Goal: Information Seeking & Learning: Learn about a topic

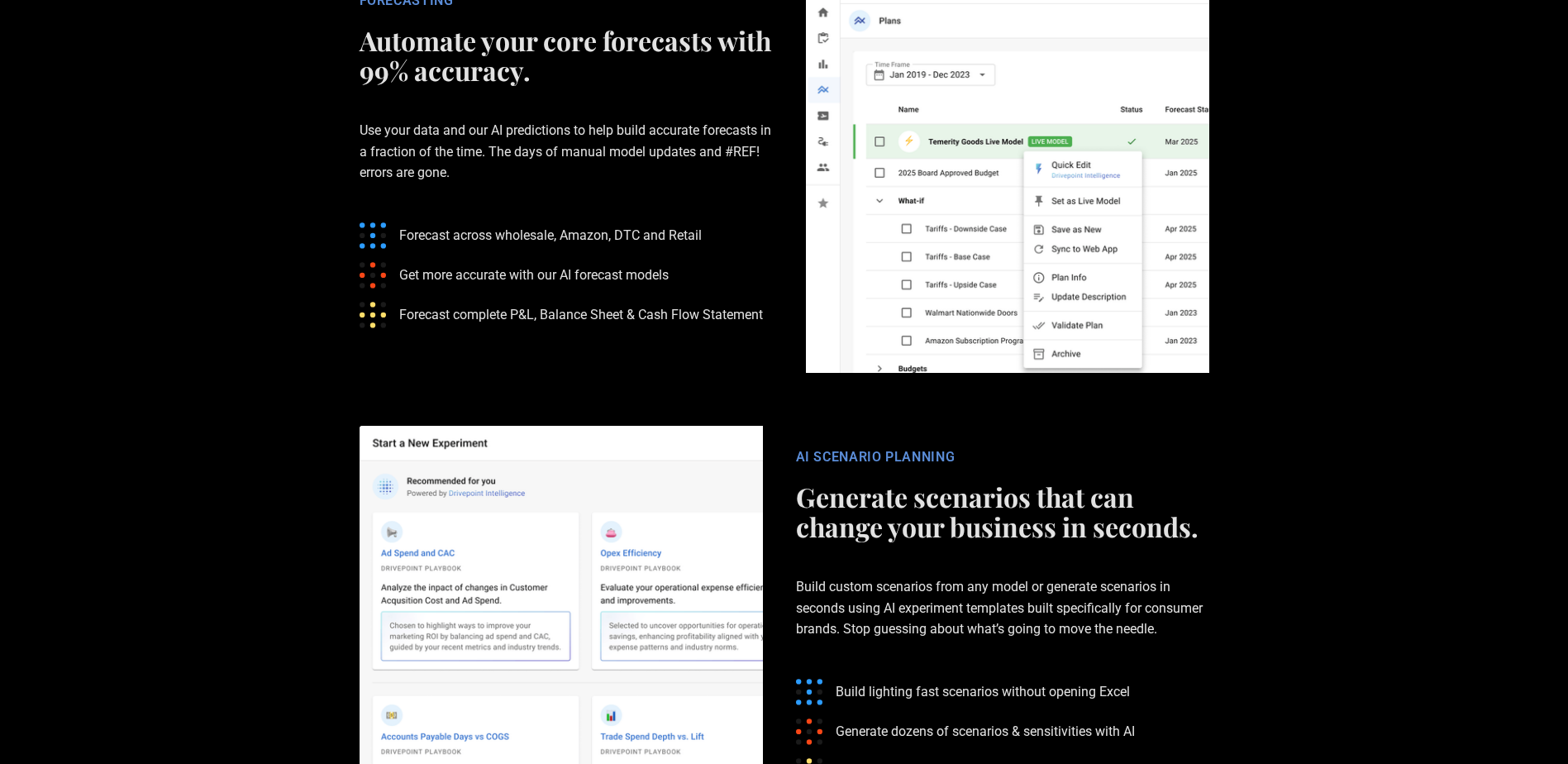
scroll to position [2646, 0]
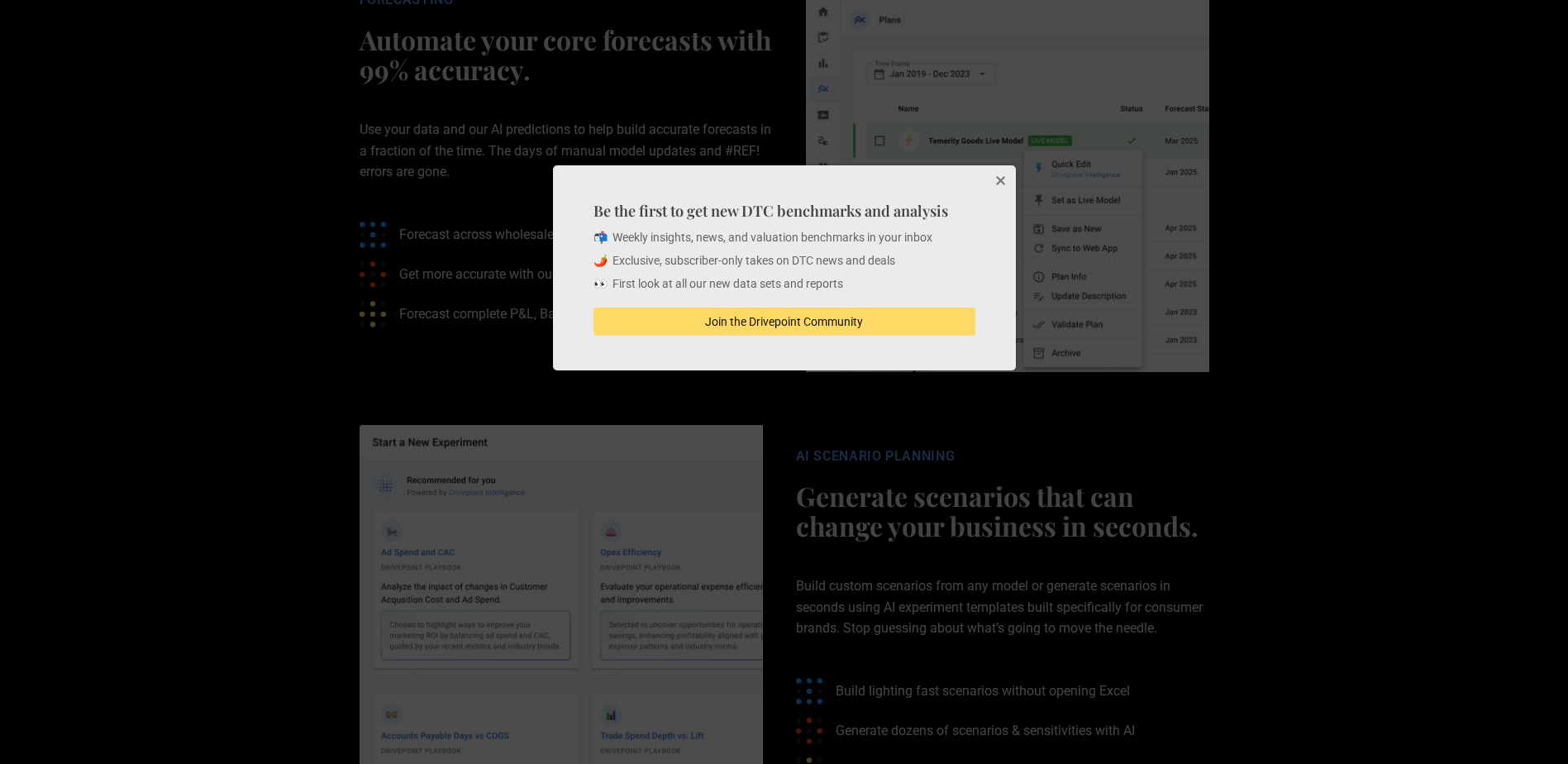
click at [1008, 172] on button "Close" at bounding box center [1000, 182] width 33 height 33
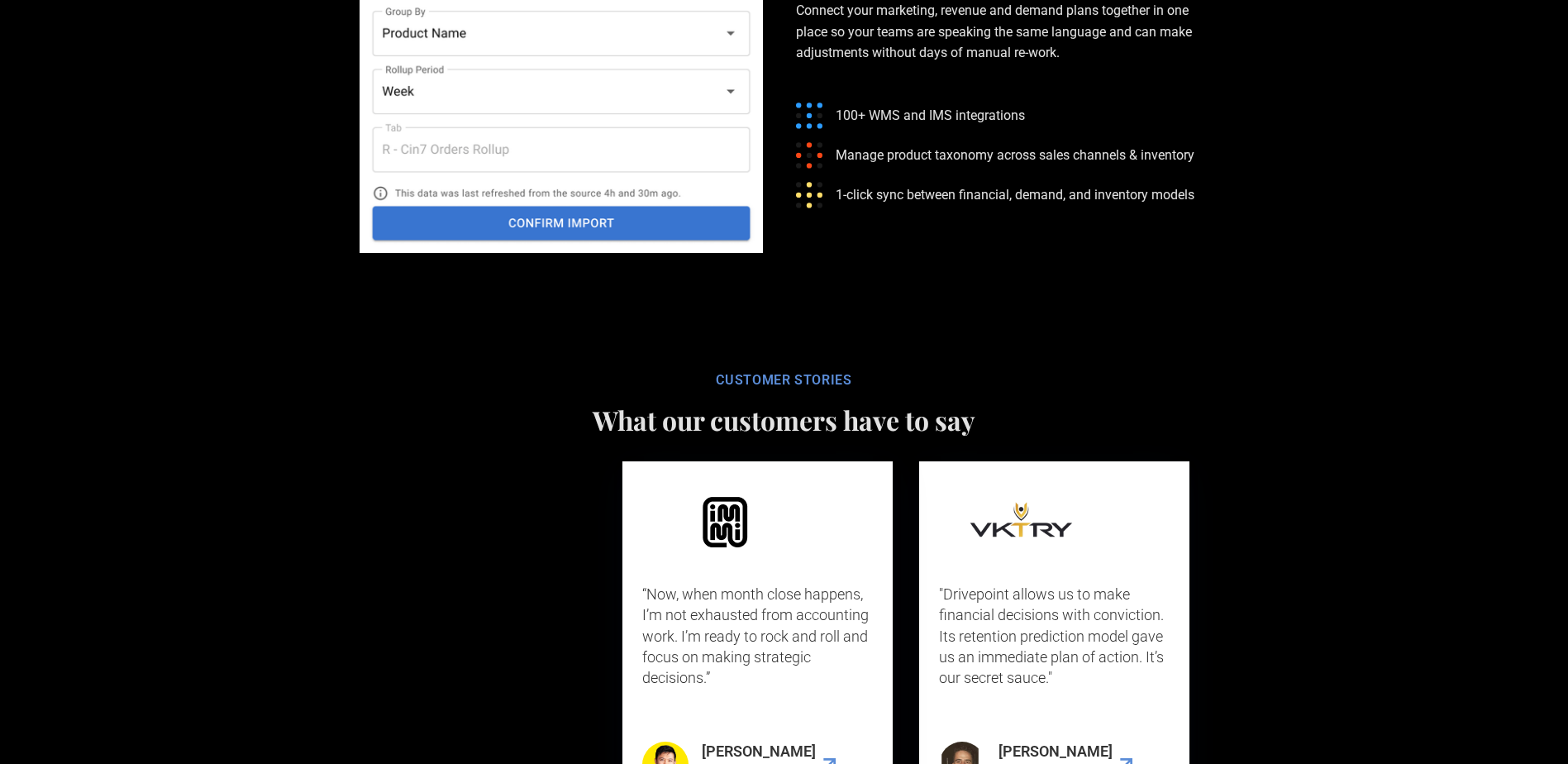
scroll to position [3804, 0]
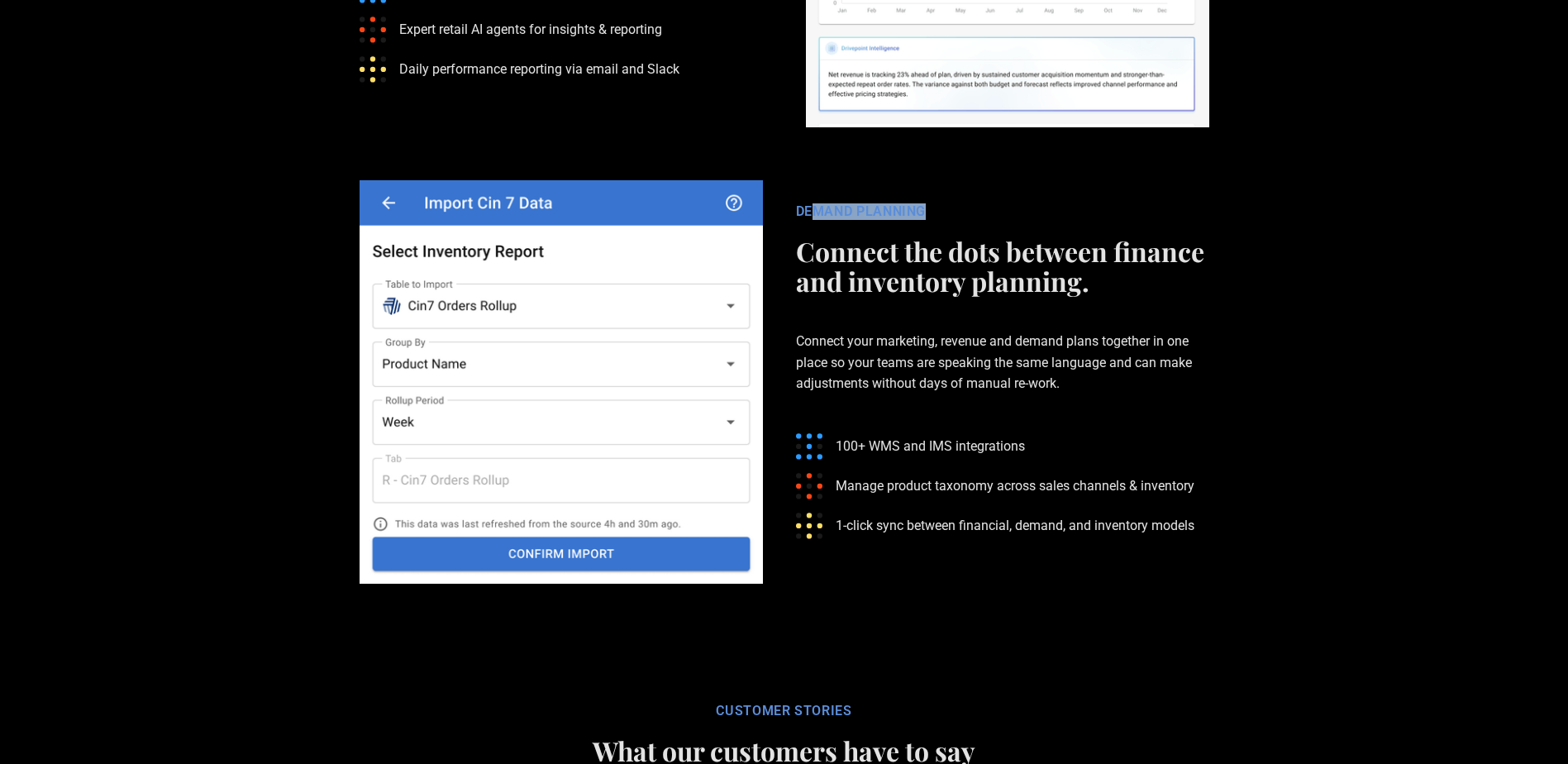
drag, startPoint x: 816, startPoint y: 209, endPoint x: 941, endPoint y: 204, distance: 125.1
drag, startPoint x: 940, startPoint y: 204, endPoint x: 873, endPoint y: 321, distance: 134.8
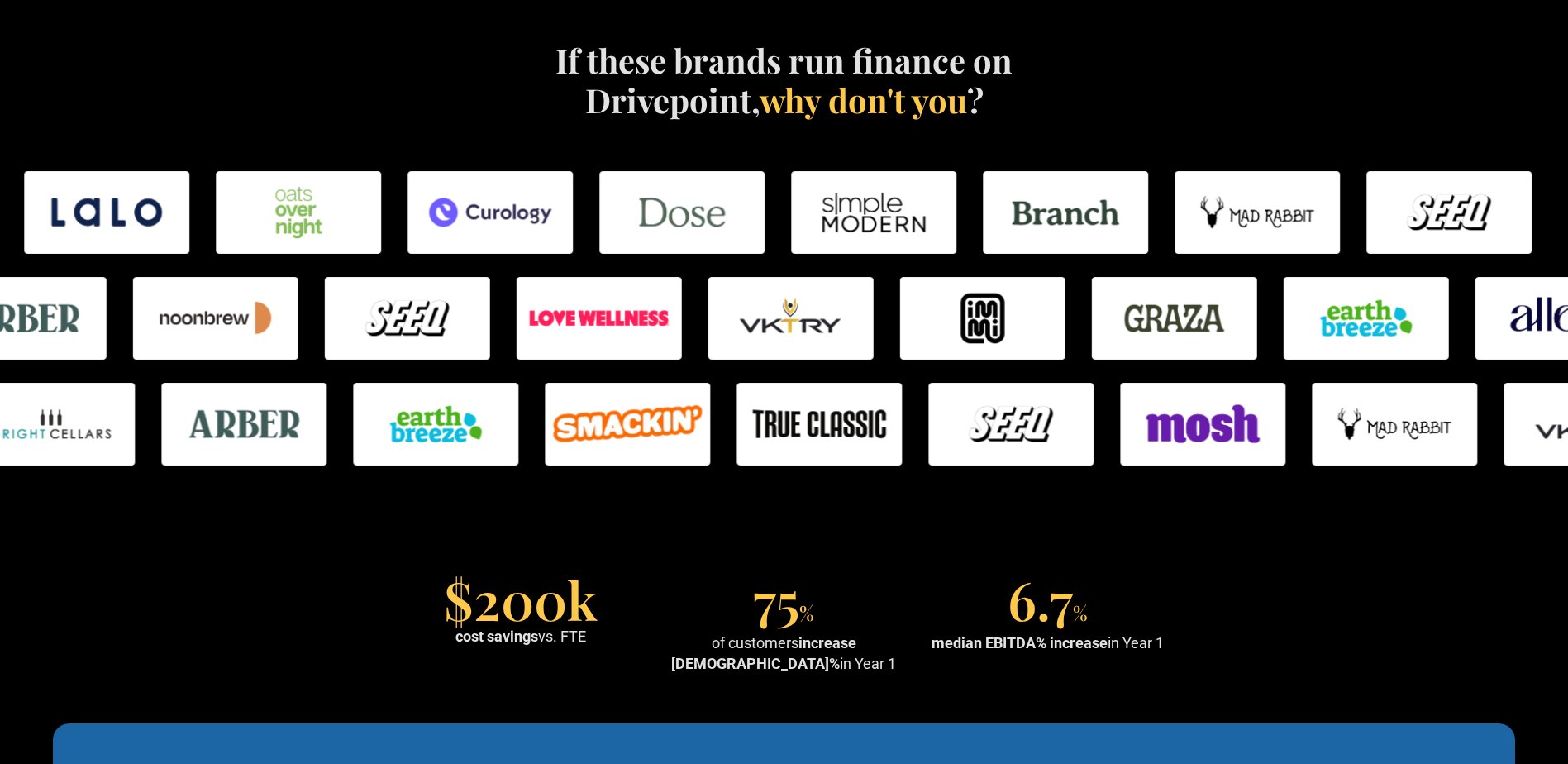
scroll to position [827, 0]
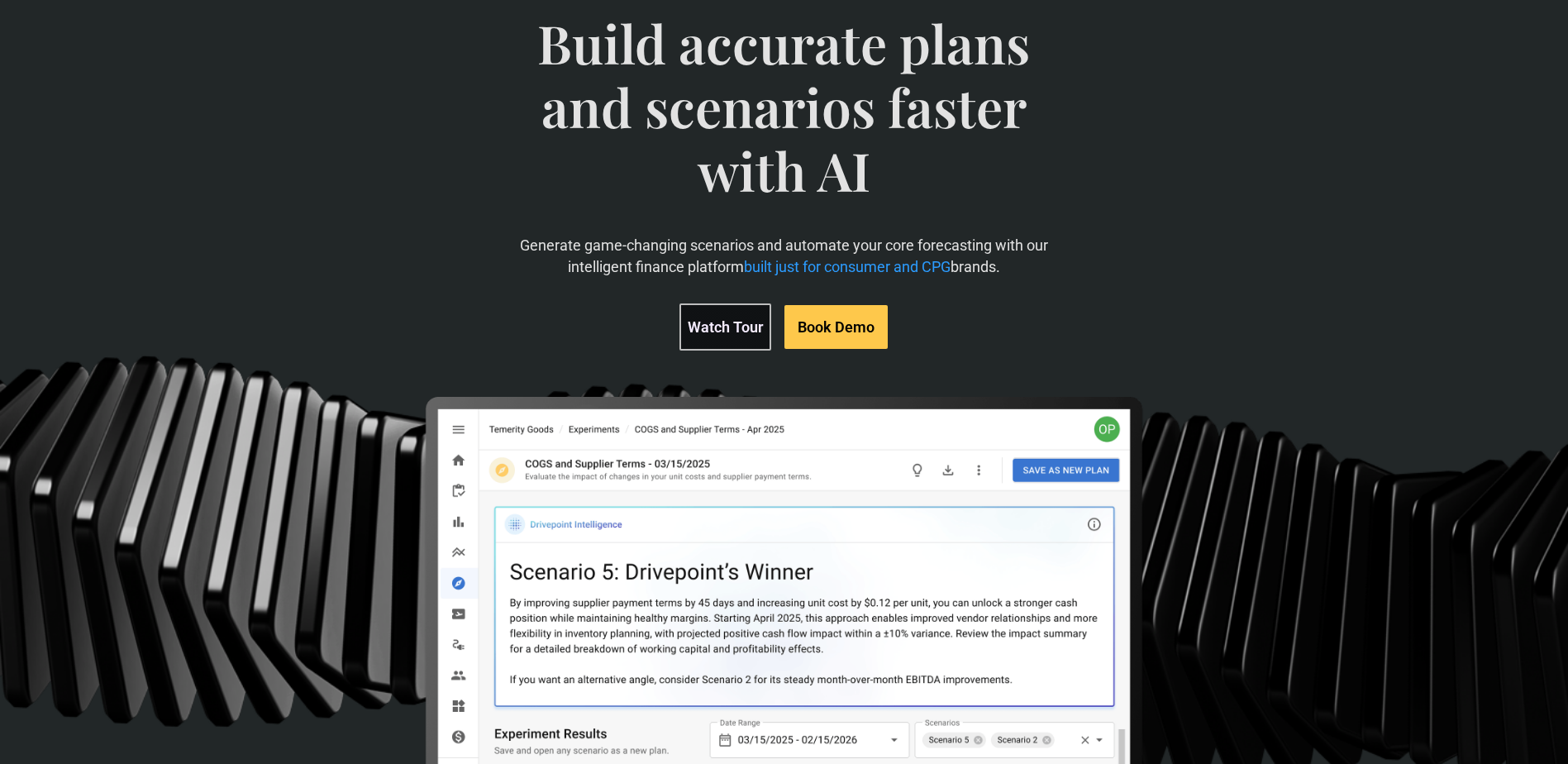
scroll to position [1, 0]
